Goal: Task Accomplishment & Management: Manage account settings

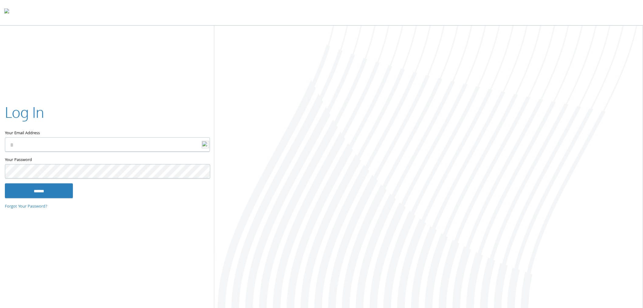
click at [200, 147] on keeper-lock "Open Keeper Popup" at bounding box center [201, 144] width 7 height 7
type input "**********"
click at [53, 196] on input "******" at bounding box center [39, 190] width 68 height 15
